Goal: Information Seeking & Learning: Learn about a topic

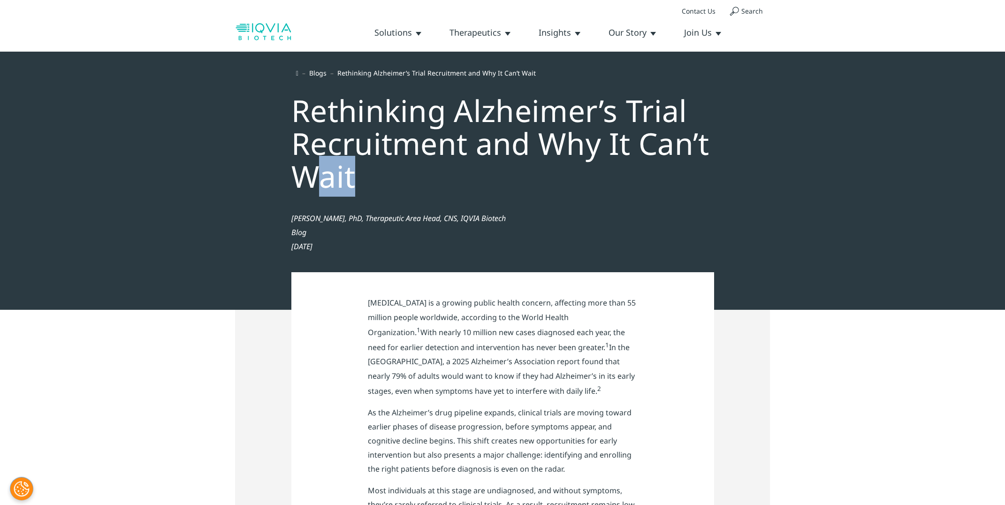
drag, startPoint x: 359, startPoint y: 179, endPoint x: 310, endPoint y: 168, distance: 50.1
click at [310, 168] on div "Rethinking Alzheimer’s Trial Recruitment and Why It Can’t Wait" at bounding box center [502, 140] width 441 height 122
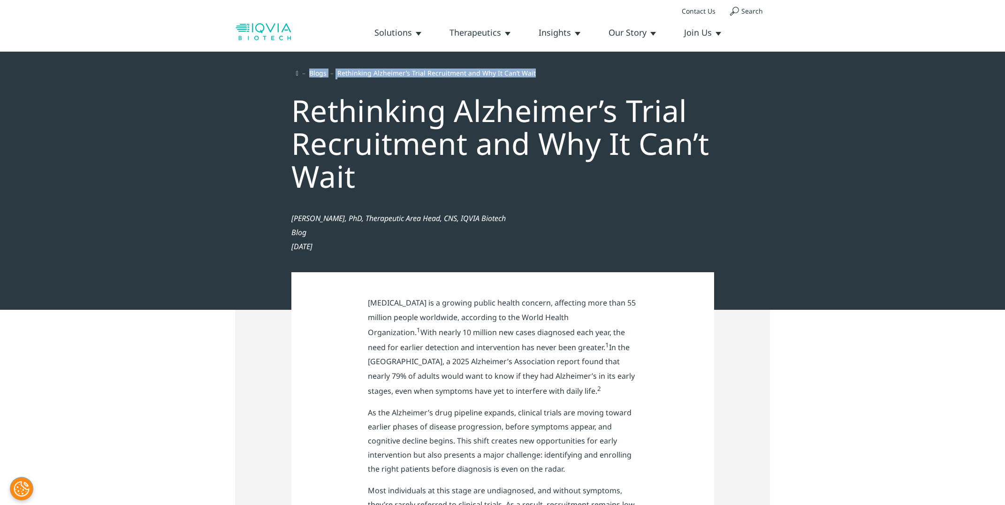
drag, startPoint x: 538, startPoint y: 73, endPoint x: 315, endPoint y: 75, distance: 222.9
click at [315, 75] on ul "Blogs Rethinking Alzheimer’s Trial Recruitment and Why It Can’t Wait" at bounding box center [455, 73] width 319 height 11
copy ul "Blogs Rethinking Alzheimer’s Trial Recruitment and Why It Can’t Wait"
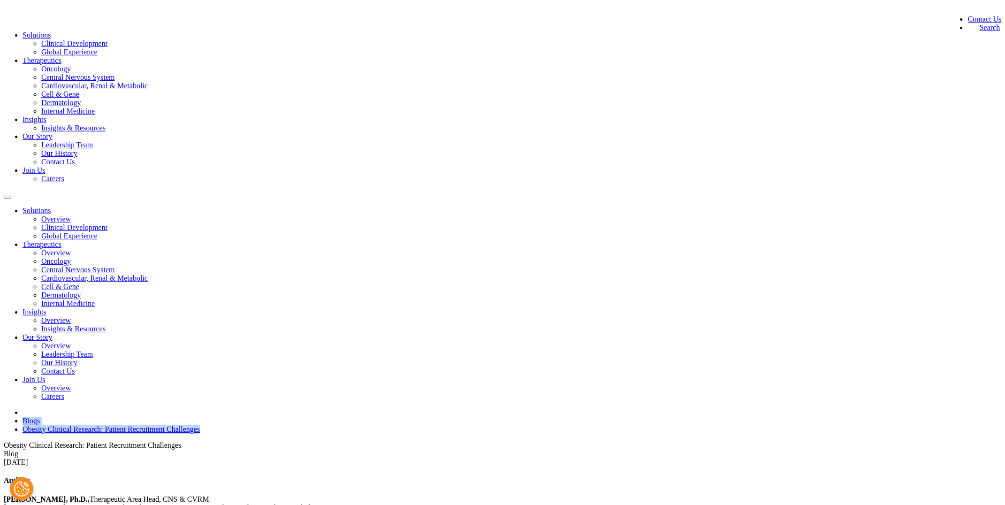
drag, startPoint x: 528, startPoint y: 73, endPoint x: 315, endPoint y: 74, distance: 213.0
click at [315, 408] on ul "Blogs Obesity Clinical Research: Patient Recruitment Challenges" at bounding box center [502, 420] width 997 height 25
copy ul "Blogs Obesity Clinical Research: Patient Recruitment Challenges"
